Goal: Book appointment/travel/reservation

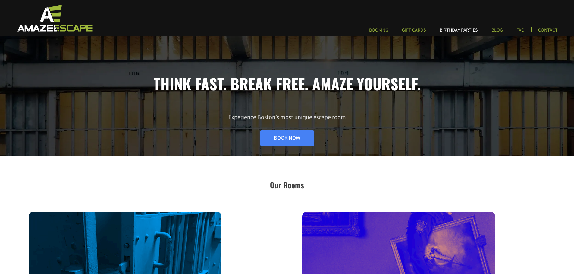
click at [460, 31] on link "BIRTHDAY PARTIES" at bounding box center [459, 32] width 48 height 10
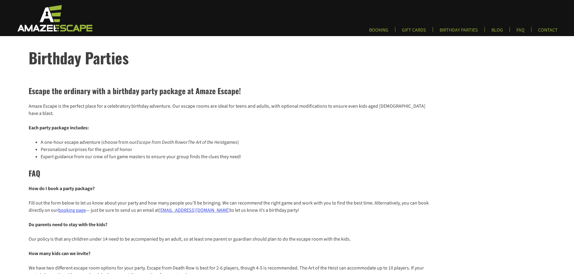
click at [73, 207] on link "booking page" at bounding box center [72, 210] width 28 height 7
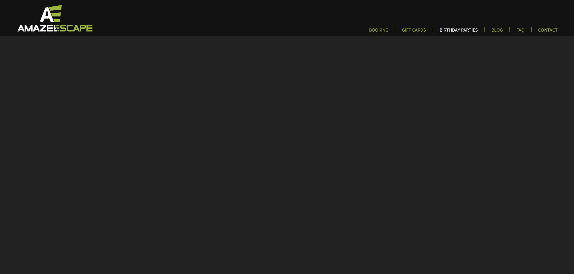
click at [469, 31] on link "BIRTHDAY PARTIES" at bounding box center [459, 32] width 48 height 10
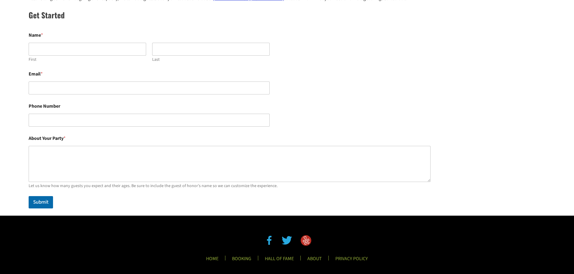
scroll to position [382, 0]
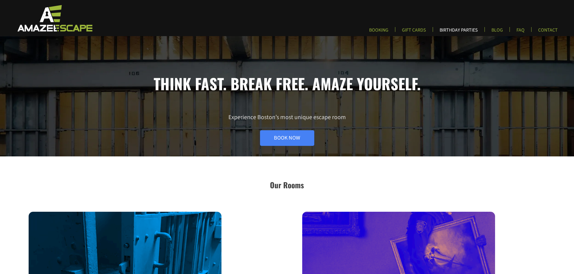
click at [456, 28] on link "BIRTHDAY PARTIES" at bounding box center [459, 32] width 48 height 10
